Goal: Communication & Community: Answer question/provide support

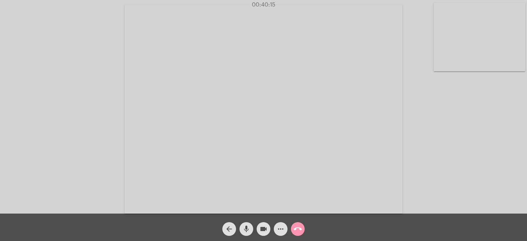
click at [250, 225] on button "mic" at bounding box center [246, 229] width 14 height 14
click at [250, 225] on button "mic_off" at bounding box center [246, 229] width 14 height 14
click at [250, 225] on button "mic" at bounding box center [246, 229] width 14 height 14
click at [250, 225] on button "mic_off" at bounding box center [246, 229] width 14 height 14
click at [247, 229] on mat-icon "mic" at bounding box center [246, 229] width 8 height 8
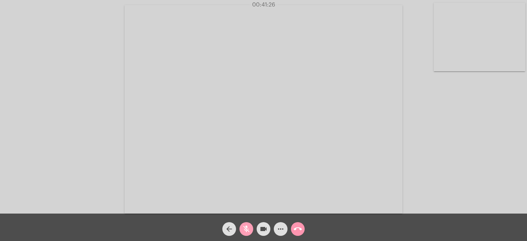
click at [247, 229] on mat-icon "mic_off" at bounding box center [246, 229] width 8 height 8
click at [247, 229] on mat-icon "mic" at bounding box center [246, 229] width 8 height 8
click at [247, 229] on mat-icon "mic_off" at bounding box center [246, 229] width 8 height 8
click at [247, 229] on mat-icon "mic" at bounding box center [246, 229] width 8 height 8
click at [247, 229] on mat-icon "mic_off" at bounding box center [246, 229] width 8 height 8
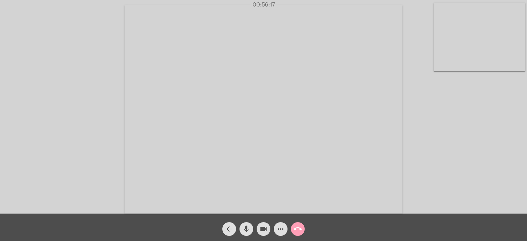
click at [299, 223] on span "call_end" at bounding box center [298, 229] width 8 height 14
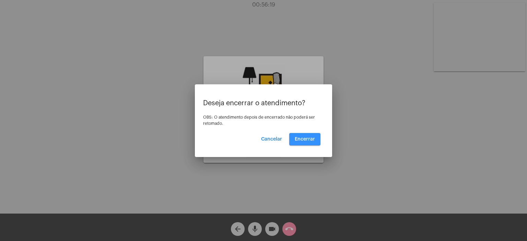
click at [314, 137] on span "Encerrar" at bounding box center [305, 139] width 20 height 5
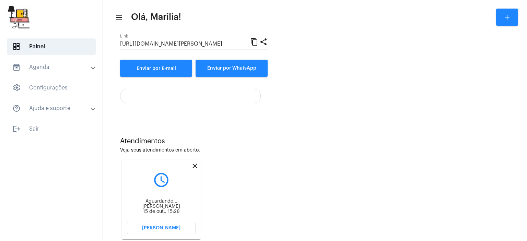
scroll to position [103, 0]
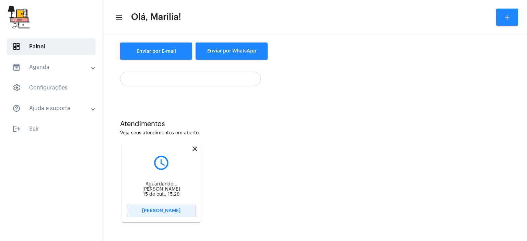
click at [163, 208] on button "[PERSON_NAME]" at bounding box center [161, 211] width 69 height 12
